Goal: Task Accomplishment & Management: Manage account settings

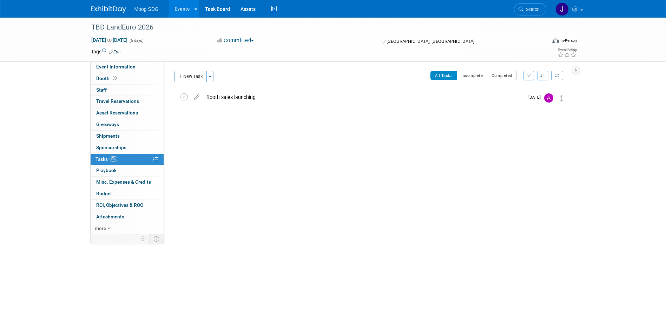
click at [180, 9] on link "Events" at bounding box center [182, 9] width 26 height 18
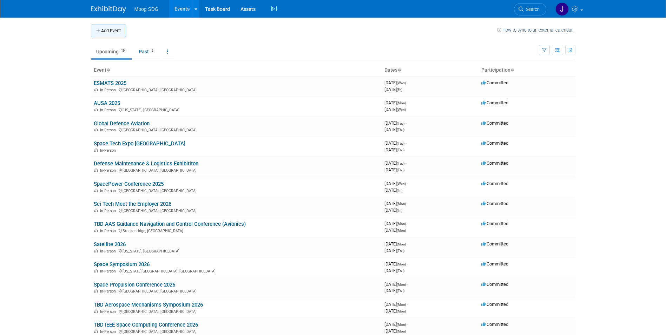
click at [114, 30] on button "Add Event" at bounding box center [108, 31] width 35 height 13
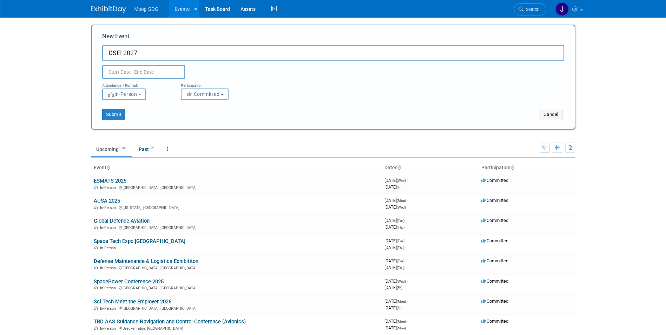
click at [109, 51] on input "DSEI 2027" at bounding box center [333, 53] width 462 height 16
type input "TBD DSEI 2027"
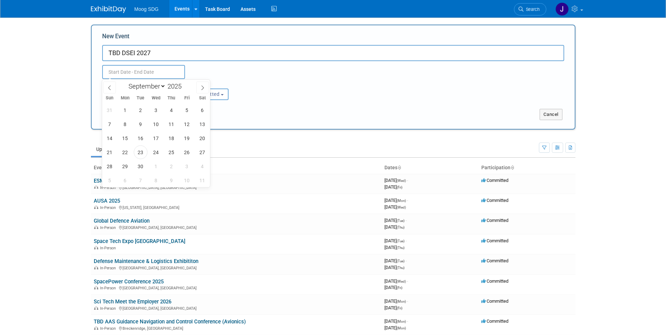
click at [144, 71] on input "text" at bounding box center [143, 72] width 83 height 14
click at [173, 83] on input "2025" at bounding box center [176, 86] width 21 height 8
click at [184, 84] on span at bounding box center [184, 84] width 5 height 4
type input "2026"
click at [159, 86] on select "January February March April May June July August September October November De…" at bounding box center [145, 86] width 40 height 9
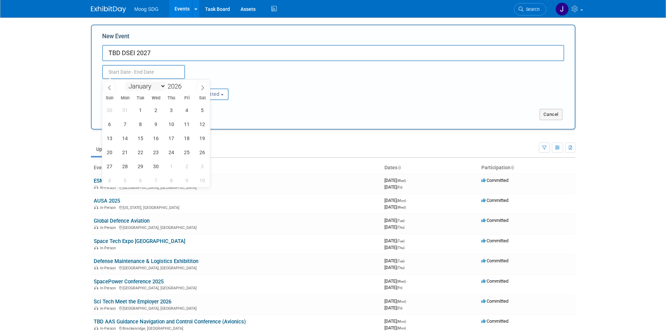
click at [125, 82] on select "January February March April May June July August September October November De…" at bounding box center [145, 86] width 40 height 9
click at [127, 126] on span "7" at bounding box center [125, 124] width 14 height 14
click at [185, 127] on span "11" at bounding box center [187, 124] width 14 height 14
type input "[DATE] to [DATE]"
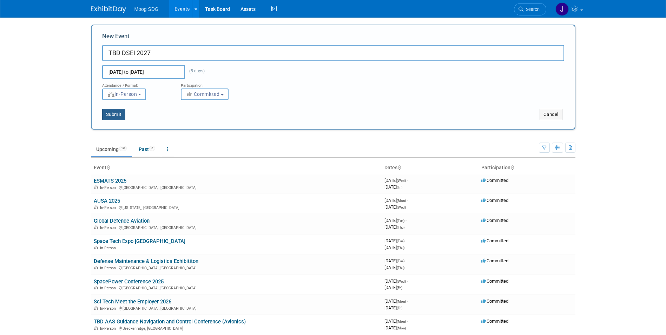
click at [114, 113] on button "Submit" at bounding box center [113, 114] width 23 height 11
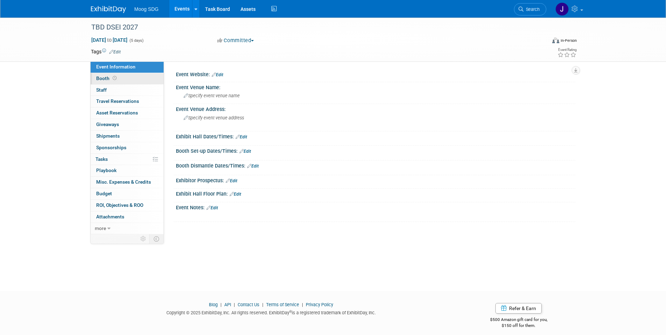
click at [118, 82] on link "Booth" at bounding box center [127, 78] width 73 height 11
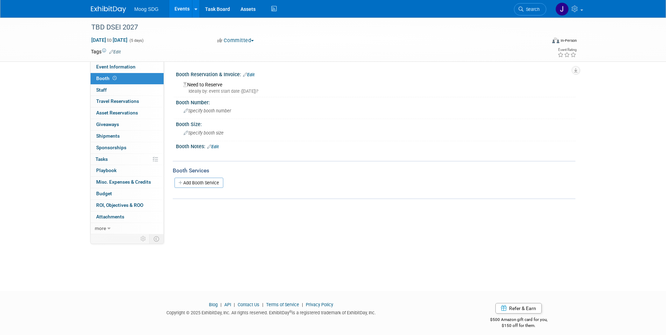
click at [218, 145] on link "Edit" at bounding box center [213, 146] width 12 height 5
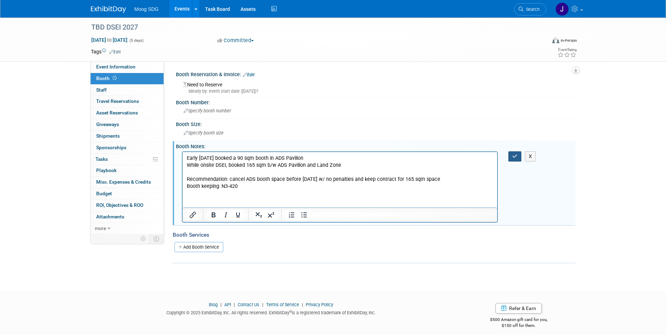
click at [513, 155] on icon "button" at bounding box center [514, 156] width 5 height 5
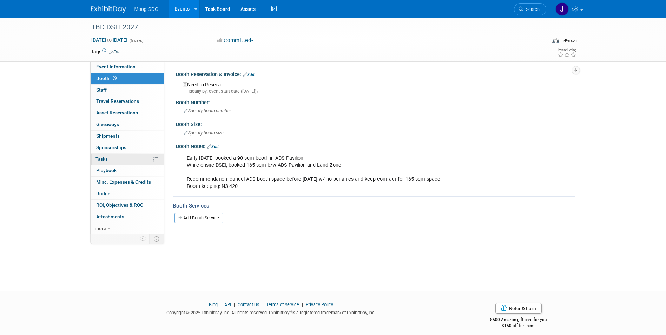
click at [112, 161] on link "0% Tasks 0%" at bounding box center [127, 159] width 73 height 11
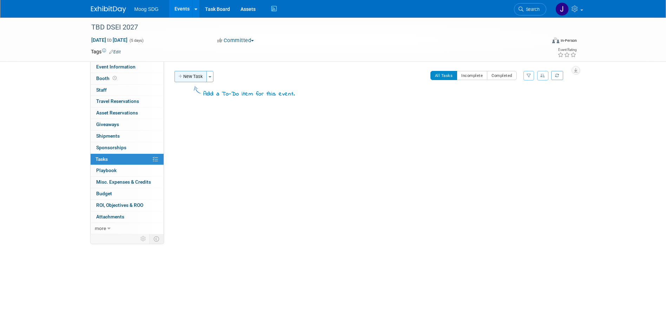
click at [198, 74] on button "New Task" at bounding box center [190, 76] width 32 height 11
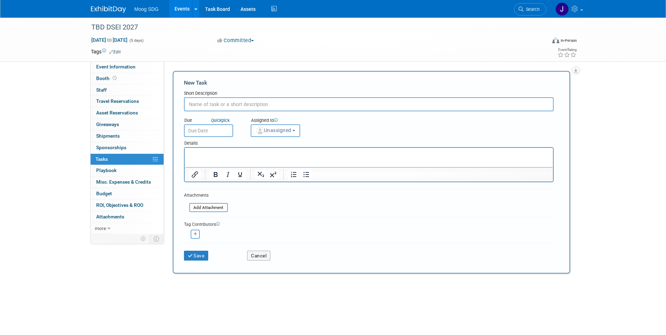
click at [273, 99] on input "text" at bounding box center [369, 104] width 370 height 14
type input "Cancel ADS Pavilion booth space"
click at [218, 130] on input "text" at bounding box center [208, 130] width 49 height 13
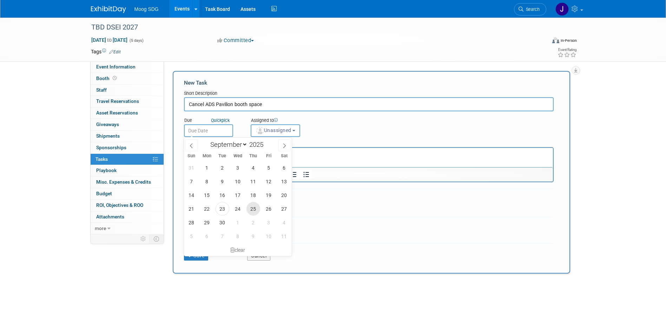
click at [252, 208] on span "25" at bounding box center [253, 209] width 14 height 14
type input "[DATE]"
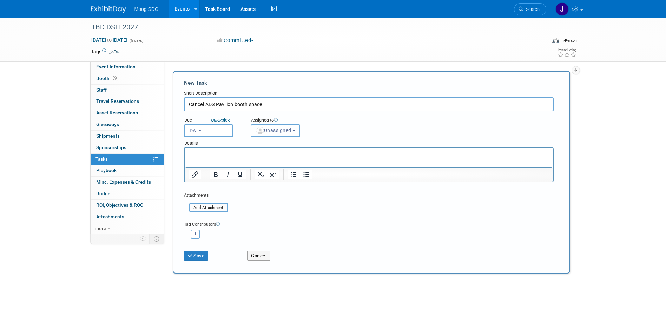
click at [280, 133] on span "Unassigned" at bounding box center [274, 130] width 36 height 6
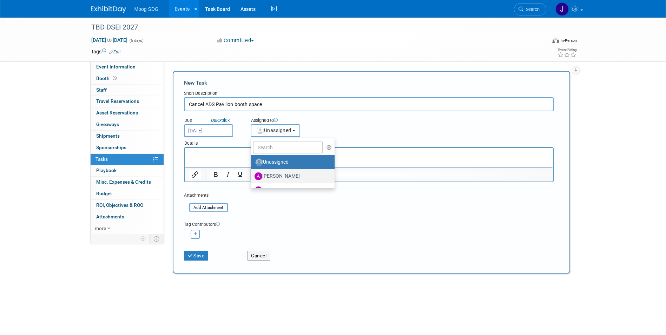
scroll to position [35, 0]
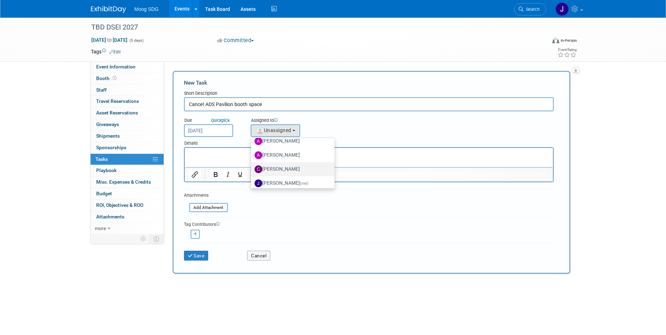
click at [291, 167] on label "[PERSON_NAME]" at bounding box center [290, 169] width 73 height 11
click at [252, 167] on input "[PERSON_NAME]" at bounding box center [249, 168] width 5 height 5
select select "28b2df00-0342-4dd3-9e9e-c952d59da019"
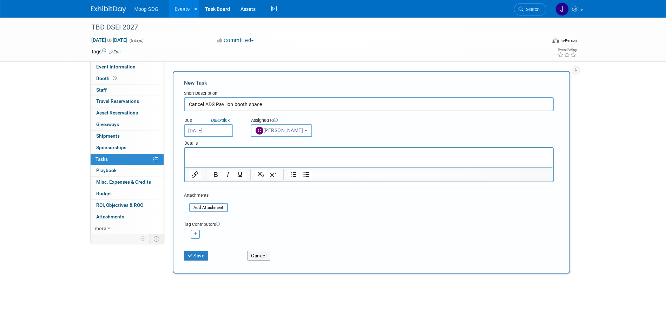
click at [234, 158] on html at bounding box center [368, 153] width 368 height 10
click at [327, 154] on p "Rich Text Area. Press ALT-0 for help." at bounding box center [368, 154] width 360 height 7
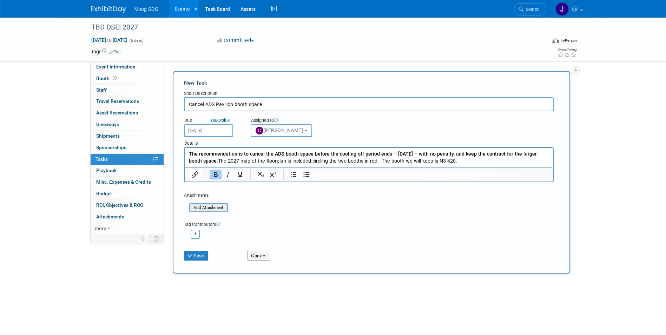
click at [222, 207] on input "file" at bounding box center [186, 208] width 84 height 8
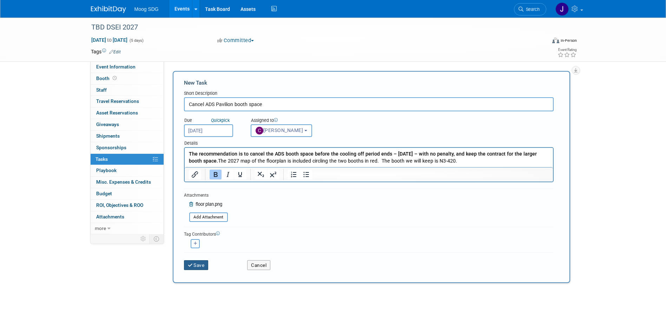
click at [196, 265] on button "Save" at bounding box center [196, 265] width 25 height 10
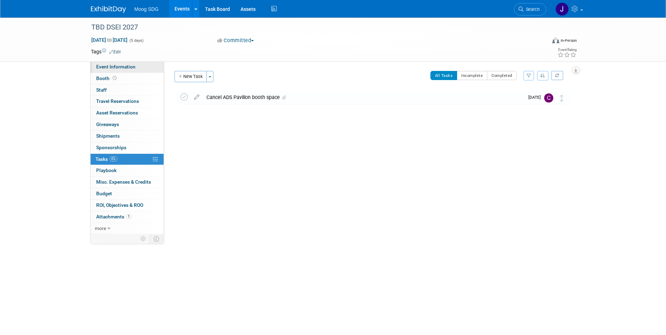
click at [121, 63] on link "Event Information" at bounding box center [127, 66] width 73 height 11
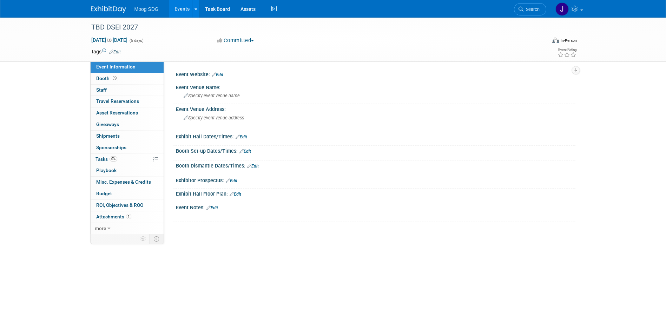
click at [180, 5] on link "Events" at bounding box center [182, 9] width 26 height 18
